Goal: Information Seeking & Learning: Learn about a topic

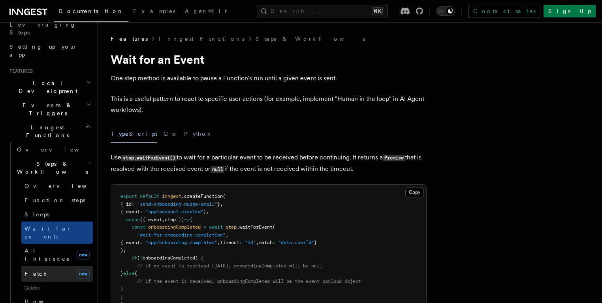
scroll to position [137, 0]
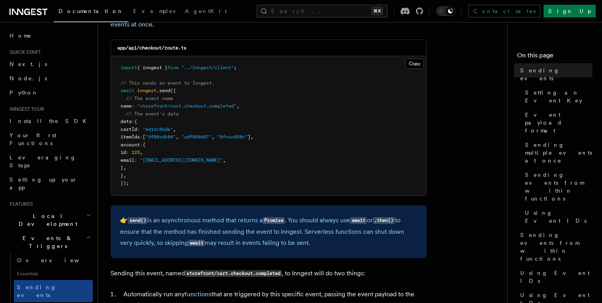
scroll to position [1112, 0]
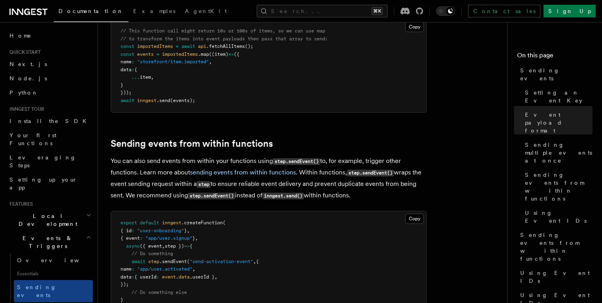
click at [181, 185] on p "You can also send events from within your functions using step.sendEvent() to, …" at bounding box center [269, 178] width 316 height 46
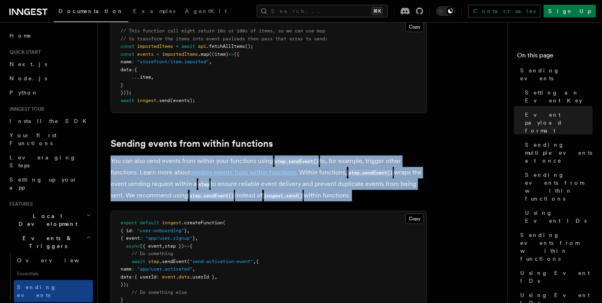
click at [181, 185] on p "You can also send events from within your functions using step.sendEvent() to, …" at bounding box center [269, 178] width 316 height 46
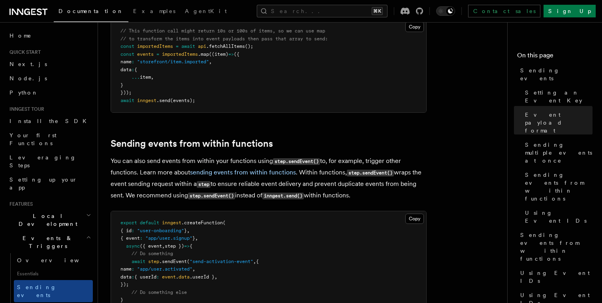
click at [177, 183] on p "You can also send events from within your functions using step.sendEvent() to, …" at bounding box center [269, 178] width 316 height 46
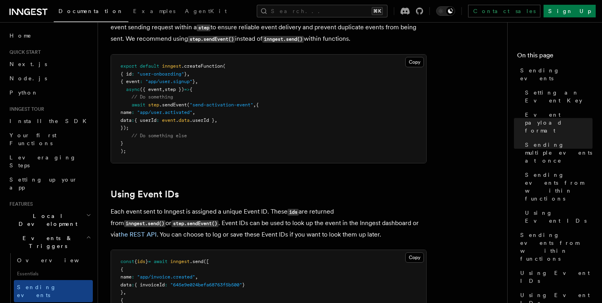
scroll to position [1292, 0]
